Goal: Task Accomplishment & Management: Manage account settings

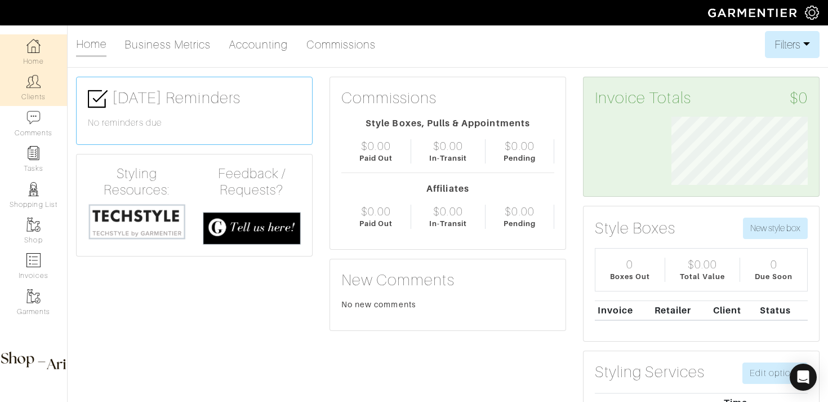
drag, startPoint x: 0, startPoint y: 0, endPoint x: 57, endPoint y: 98, distance: 113.6
click at [57, 98] on link "Clients" at bounding box center [33, 87] width 67 height 35
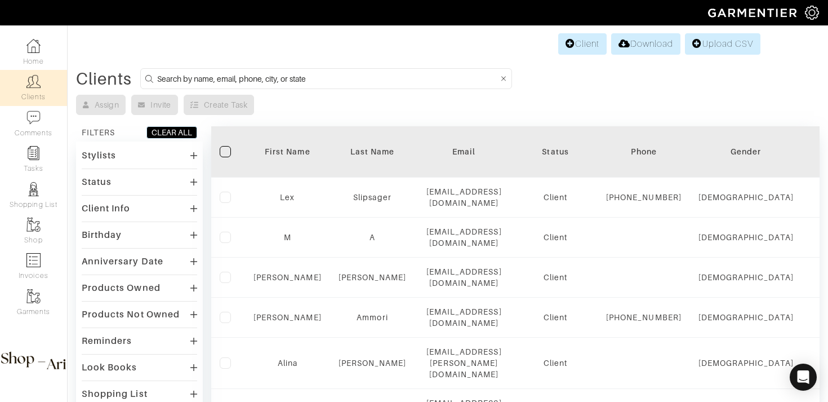
click at [224, 84] on input at bounding box center [327, 79] width 341 height 14
type input "rene"
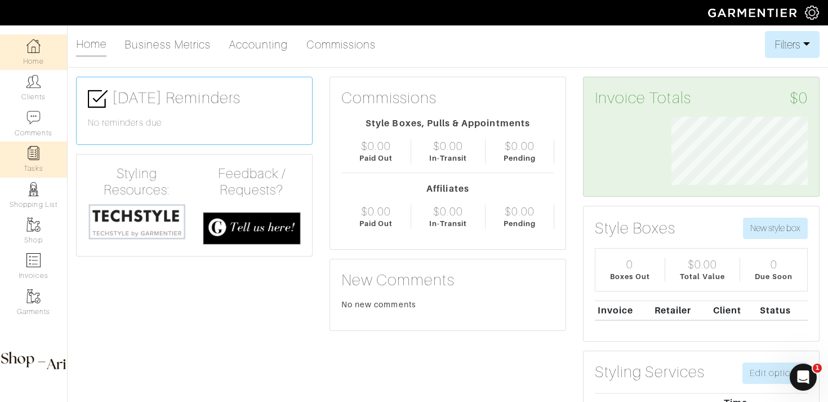
click at [47, 171] on link "Tasks" at bounding box center [33, 158] width 67 height 35
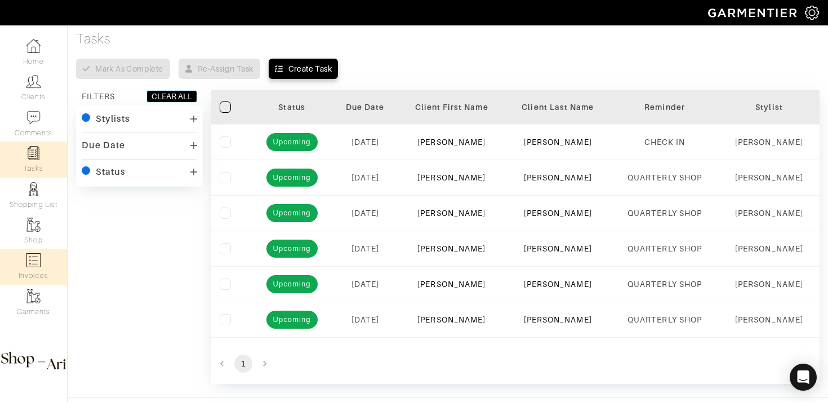
click at [41, 271] on link "Invoices" at bounding box center [33, 265] width 67 height 35
select select
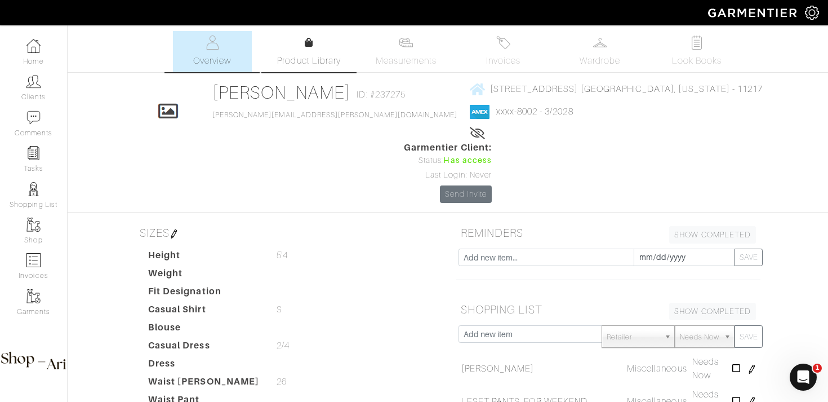
click at [303, 50] on link "Product Library" at bounding box center [309, 52] width 79 height 32
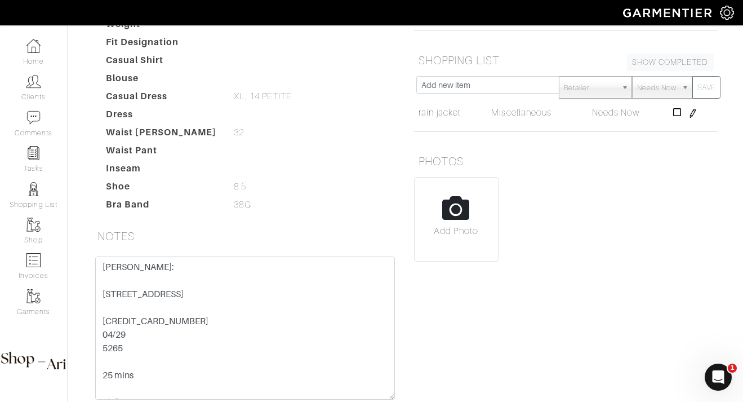
scroll to position [193, 0]
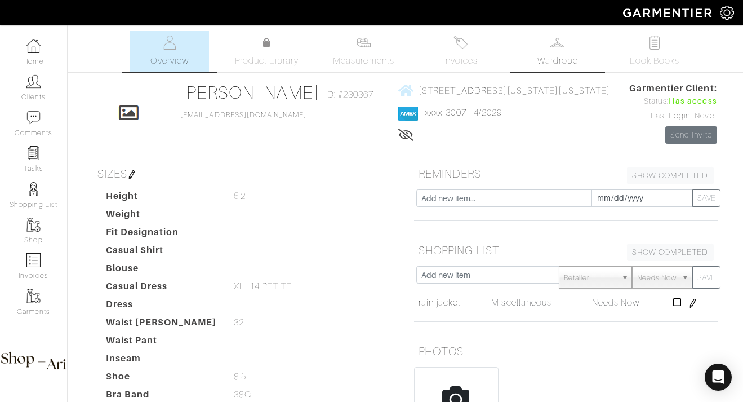
click at [545, 48] on link "Wardrobe" at bounding box center [557, 51] width 79 height 41
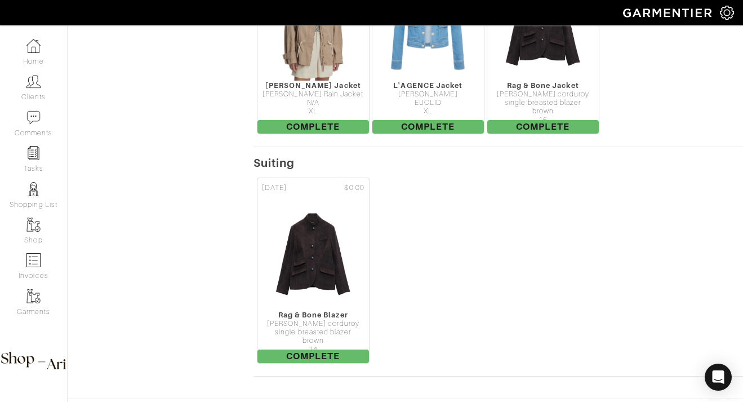
scroll to position [3829, 0]
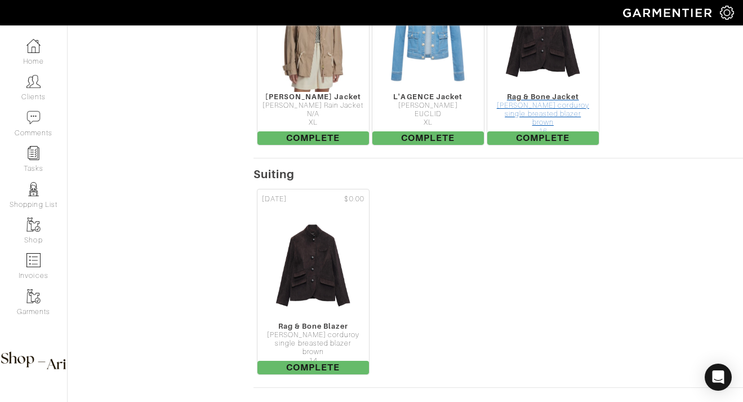
click at [558, 122] on div "brown" at bounding box center [543, 122] width 112 height 8
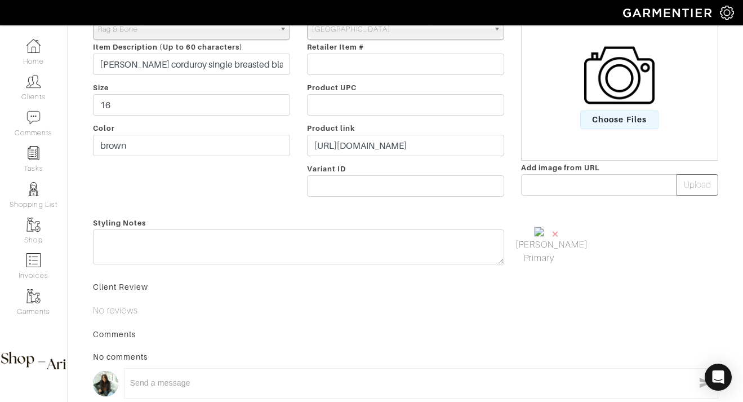
scroll to position [303, 0]
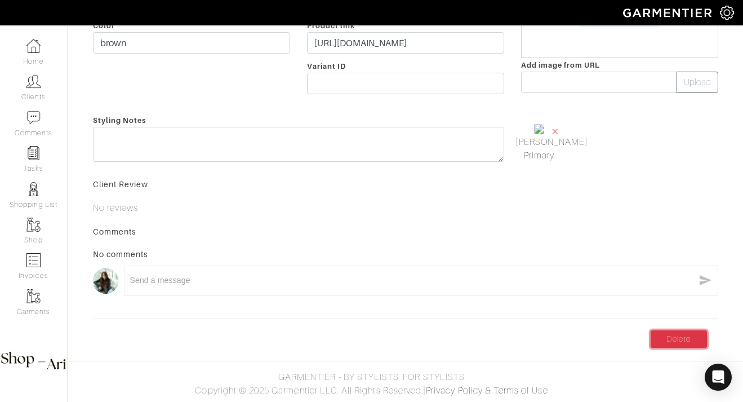
click at [670, 336] on link "Delete" at bounding box center [679, 338] width 56 height 17
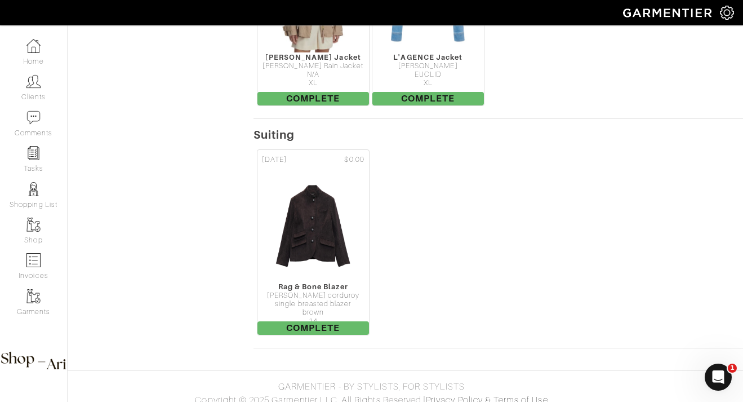
scroll to position [3878, 0]
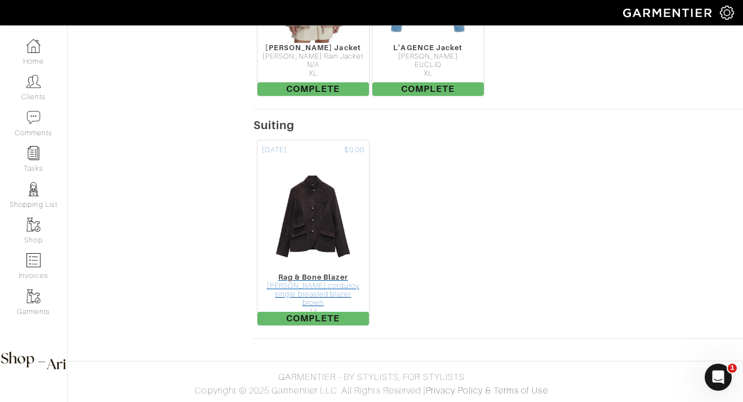
click at [283, 252] on img at bounding box center [312, 216] width 85 height 113
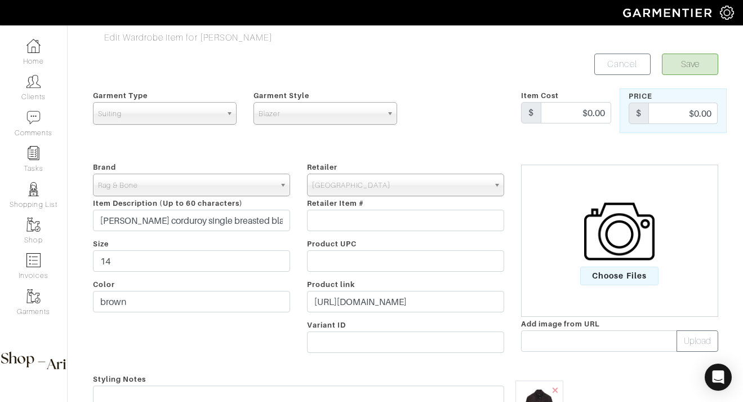
click at [168, 115] on span "Suiting" at bounding box center [159, 114] width 123 height 23
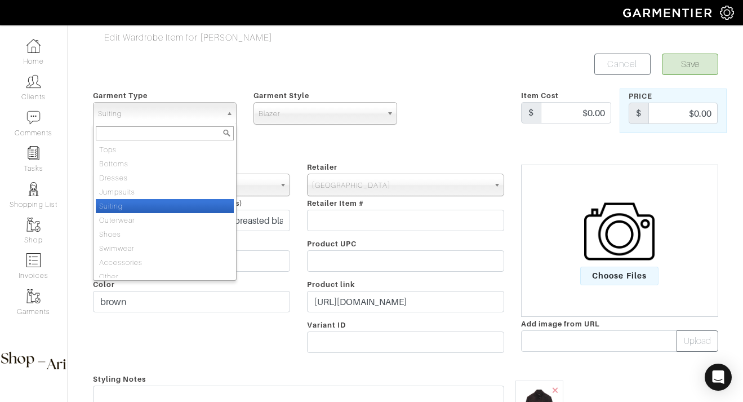
click at [296, 119] on span "Blazer" at bounding box center [320, 114] width 123 height 23
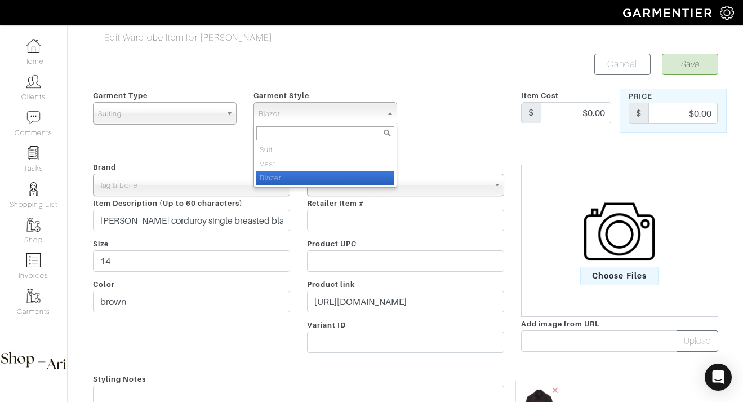
click at [184, 115] on span "Suiting" at bounding box center [159, 114] width 123 height 23
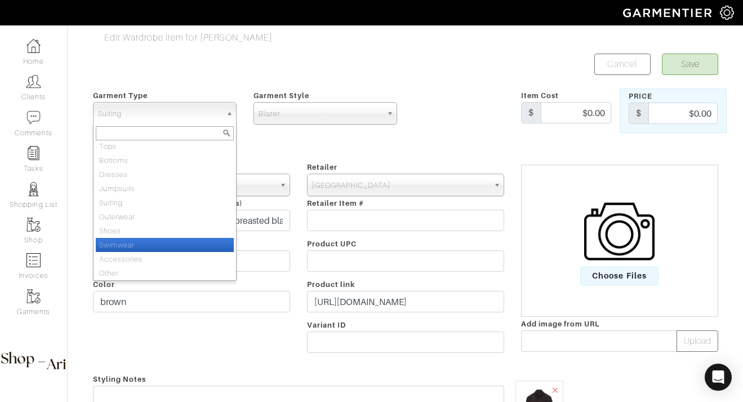
scroll to position [6, 0]
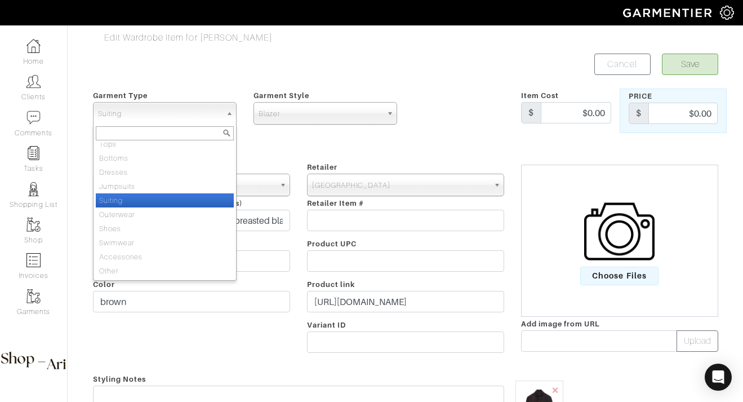
click at [170, 207] on ul "Tops Bottoms Dresses Jumpsuits Suiting Outerwear Shoes Swimwear Accessories Oth…" at bounding box center [163, 210] width 140 height 135
select select "3"
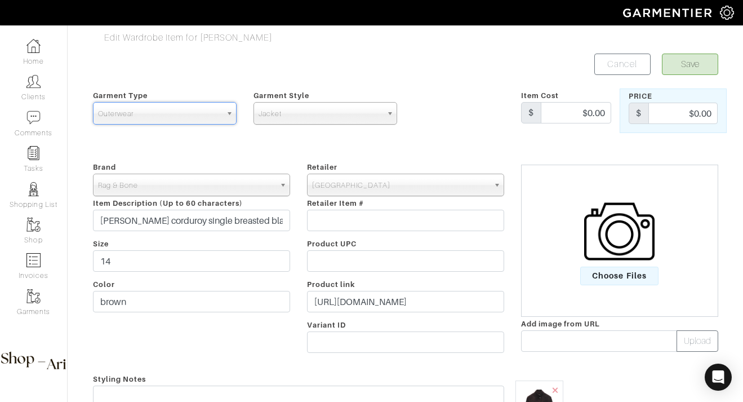
click at [180, 109] on span "Outerwear" at bounding box center [159, 114] width 123 height 23
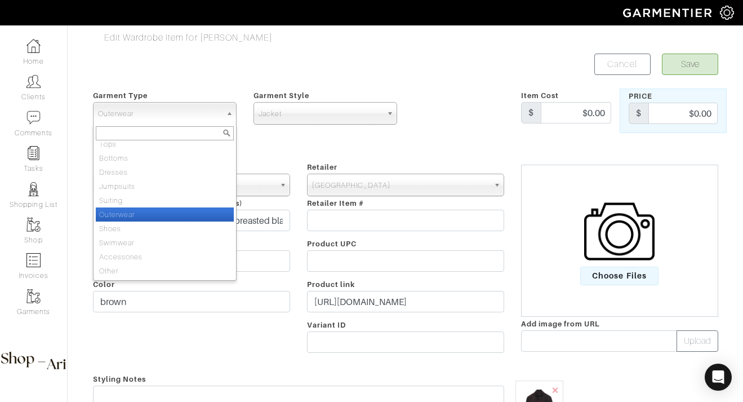
click at [284, 99] on span "Garment Style" at bounding box center [281, 95] width 56 height 8
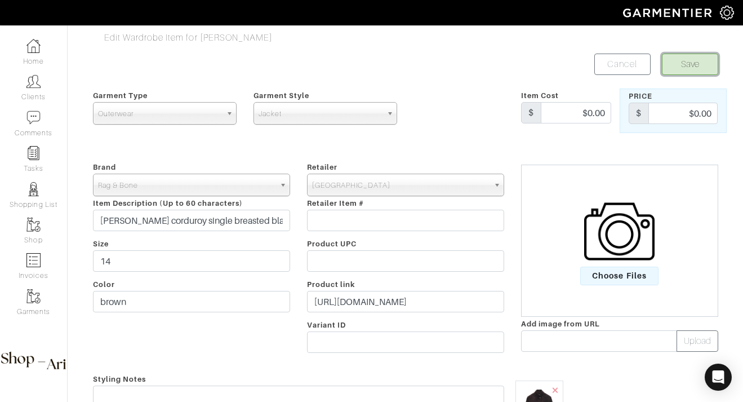
click at [690, 70] on button "Save" at bounding box center [690, 64] width 56 height 21
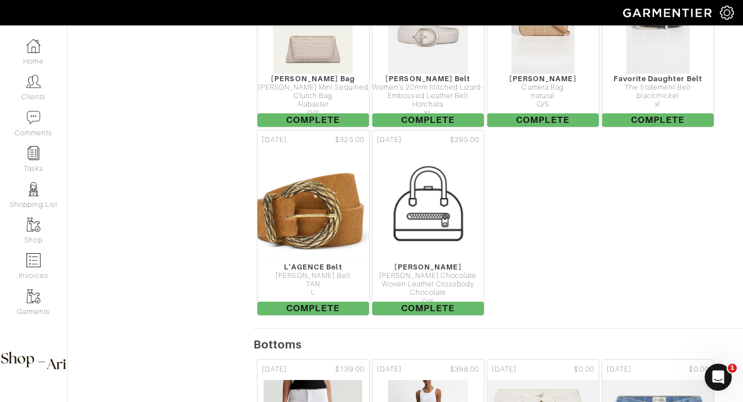
scroll to position [2635, 0]
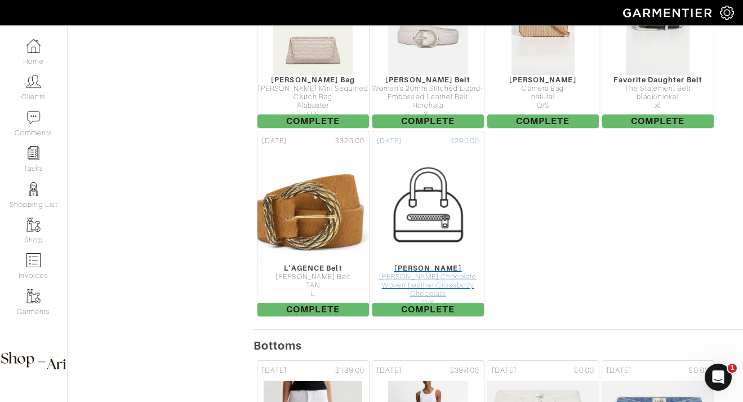
click at [425, 247] on img at bounding box center [428, 207] width 113 height 113
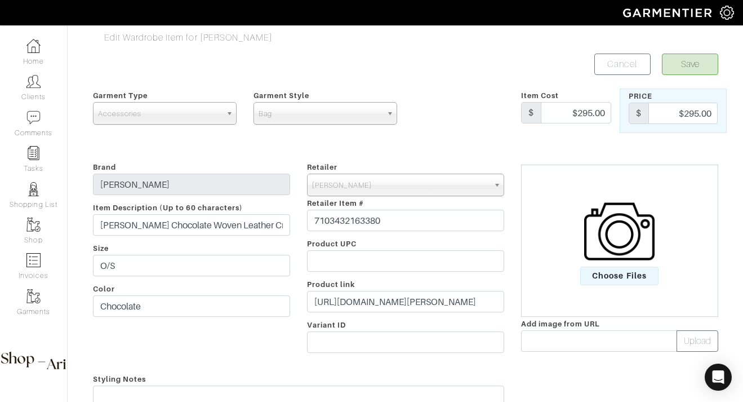
click at [601, 262] on img at bounding box center [619, 231] width 70 height 70
click at [0, 0] on input "Choose Files" at bounding box center [0, 0] width 0 height 0
click at [696, 63] on button "Save" at bounding box center [690, 64] width 56 height 21
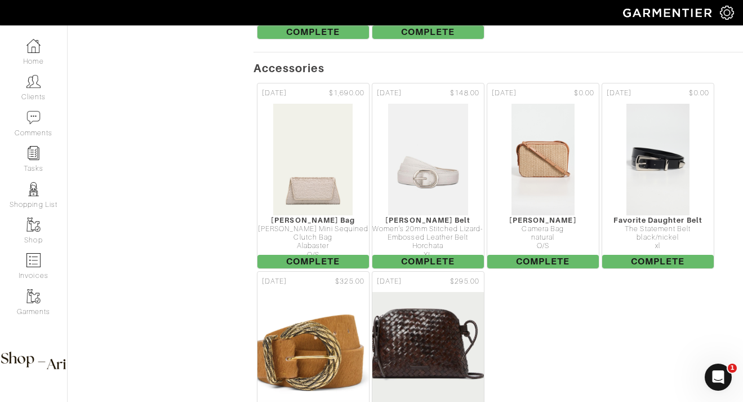
scroll to position [1979, 0]
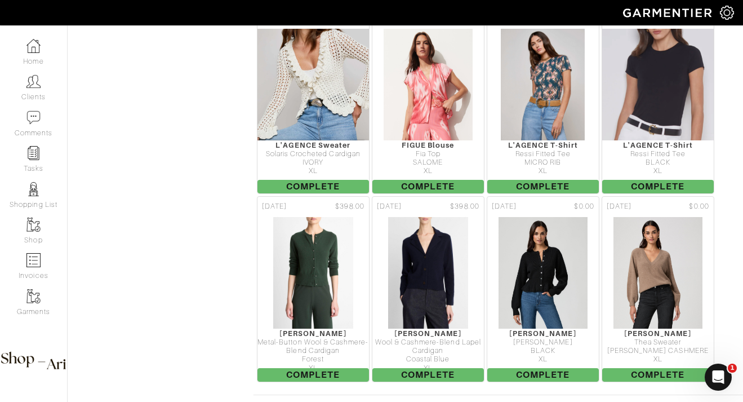
scroll to position [1550, 0]
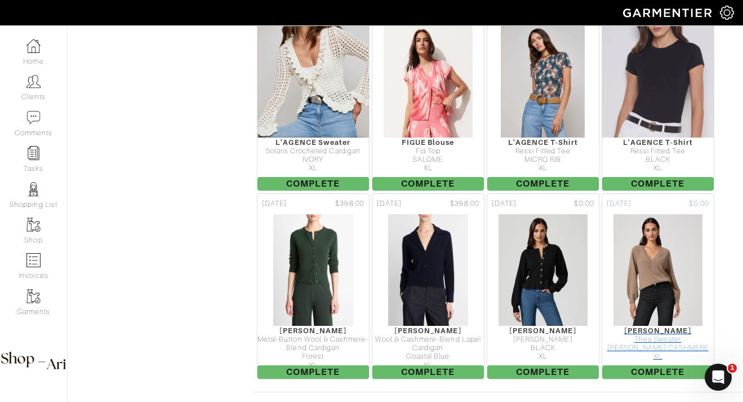
click at [654, 324] on img at bounding box center [658, 269] width 90 height 113
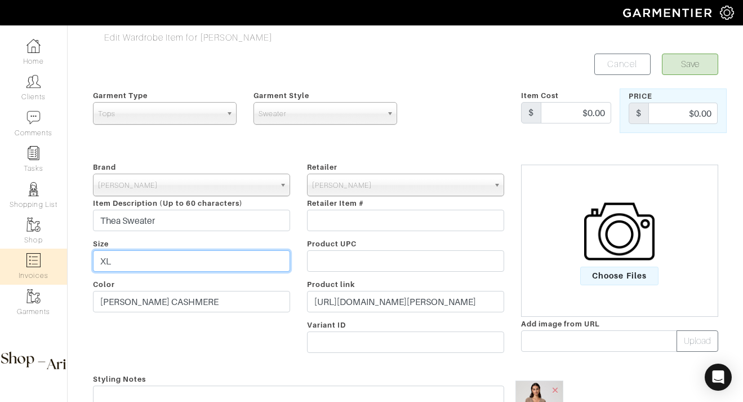
drag, startPoint x: 149, startPoint y: 264, endPoint x: 66, endPoint y: 261, distance: 82.8
click at [66, 261] on div "Company Settings Manage Subscription My Profile Stylists Sign Out Home Clients …" at bounding box center [371, 323] width 743 height 647
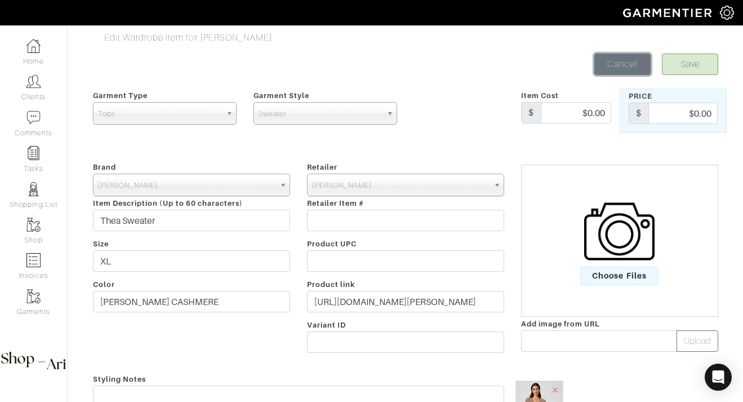
click at [614, 70] on link "Cancel" at bounding box center [622, 64] width 56 height 21
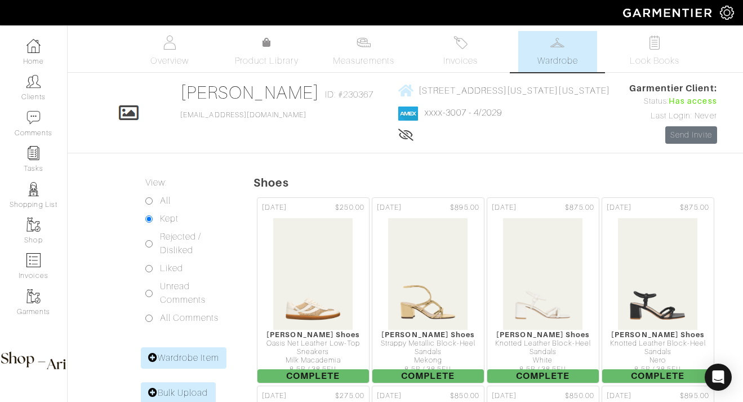
click at [577, 59] on span "Wardrobe" at bounding box center [557, 61] width 41 height 14
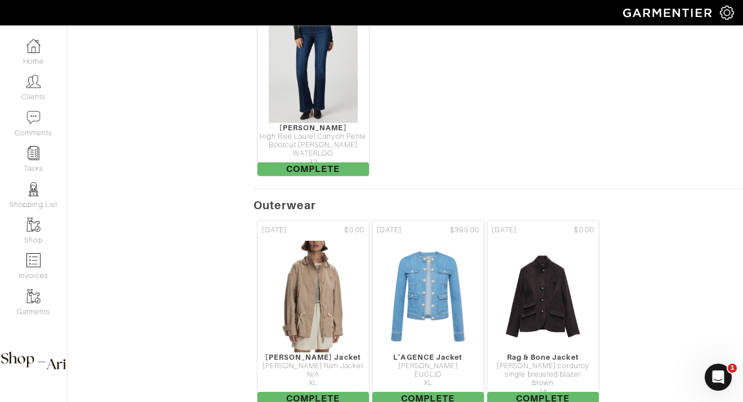
scroll to position [3837, 0]
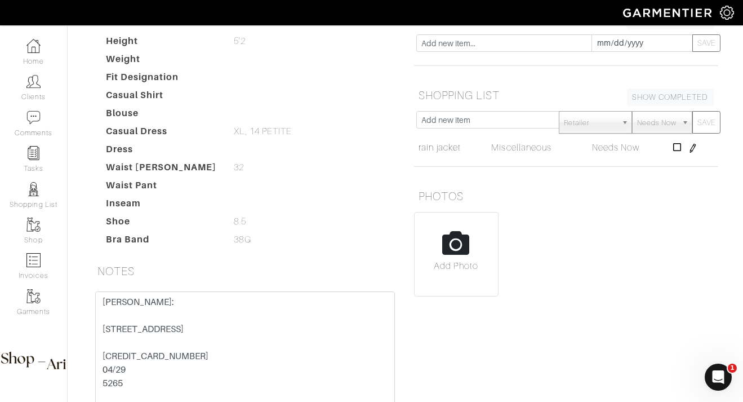
scroll to position [217, 0]
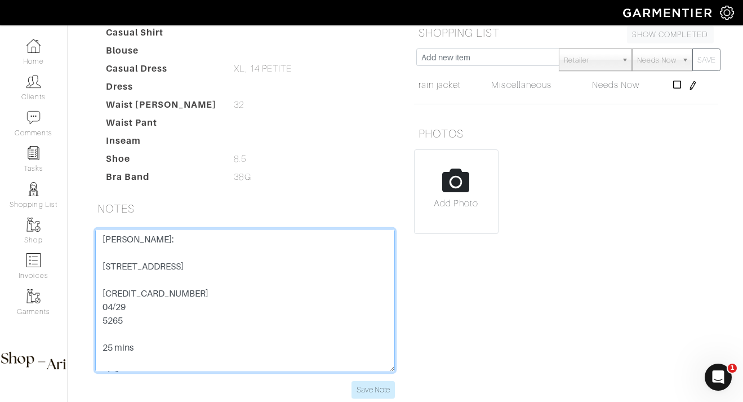
drag, startPoint x: 189, startPoint y: 323, endPoint x: 43, endPoint y: 323, distance: 145.3
click at [43, 323] on div "Company Settings Manage Subscription My Profile Stylists Sign Out Home Clients …" at bounding box center [371, 97] width 743 height 629
